Goal: Check status: Check status

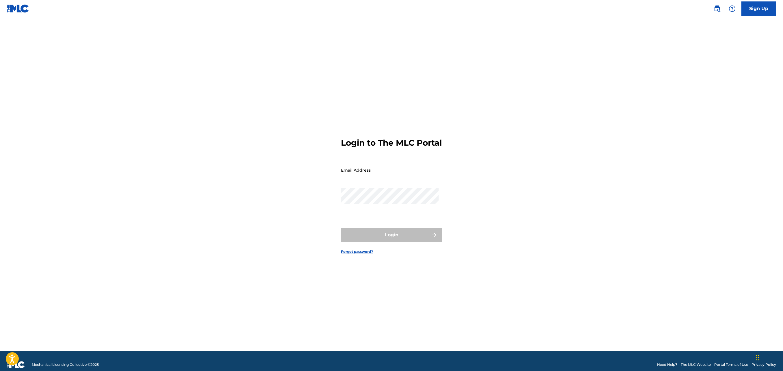
type input "[EMAIL_ADDRESS][DOMAIN_NAME]"
click at [348, 240] on button "Login" at bounding box center [391, 235] width 101 height 14
click at [363, 202] on input "Code" at bounding box center [390, 195] width 98 height 16
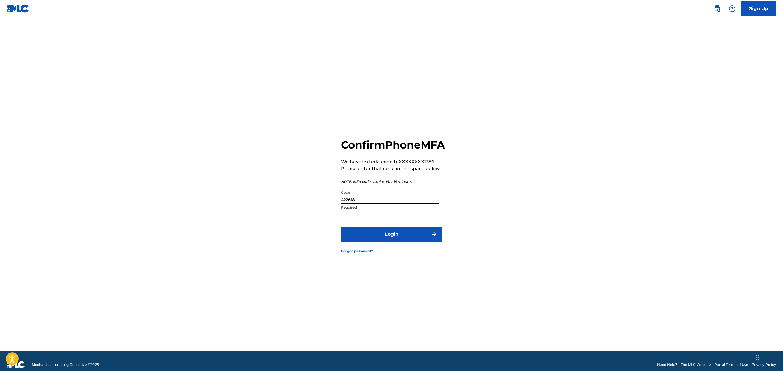
type input "422618"
click at [341, 227] on button "Login" at bounding box center [391, 234] width 101 height 14
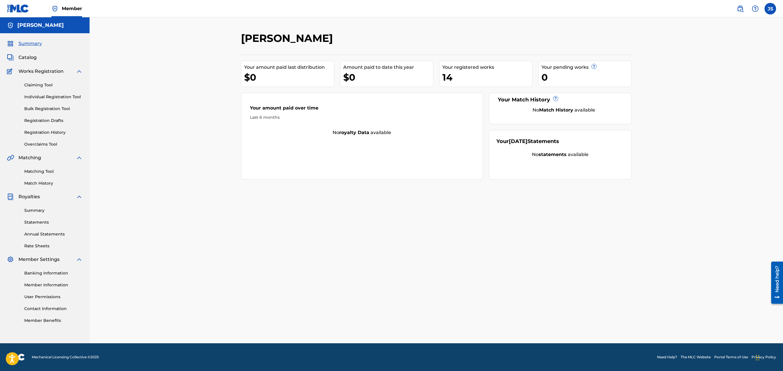
click at [25, 58] on span "Catalog" at bounding box center [27, 57] width 18 height 7
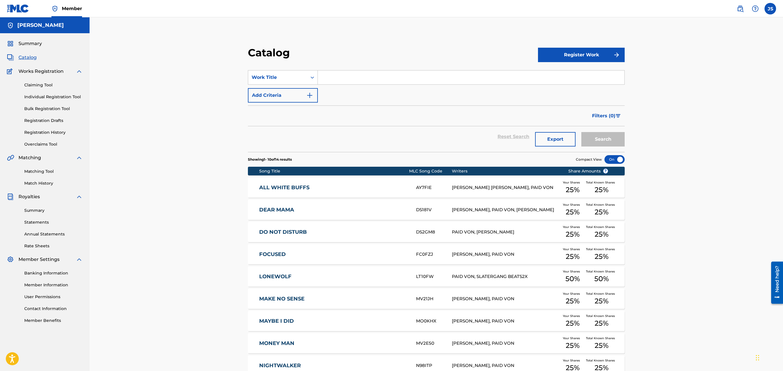
click at [34, 85] on link "Claiming Tool" at bounding box center [53, 85] width 58 height 6
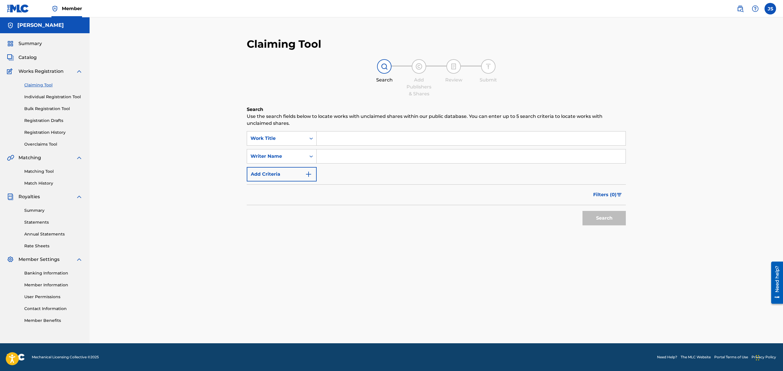
click at [47, 132] on link "Registration History" at bounding box center [53, 132] width 58 height 6
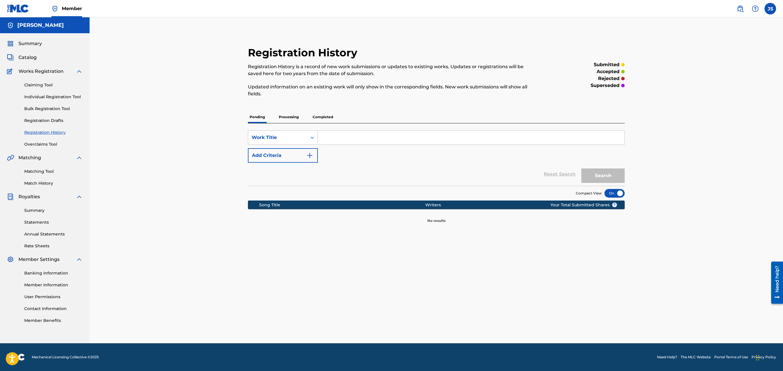
click at [281, 118] on p "Processing" at bounding box center [288, 117] width 23 height 12
click at [332, 114] on p "Completed" at bounding box center [323, 117] width 24 height 12
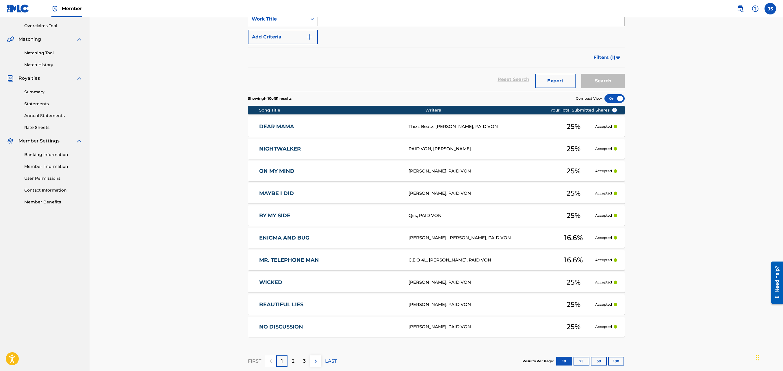
scroll to position [120, 0]
